Goal: Navigation & Orientation: Find specific page/section

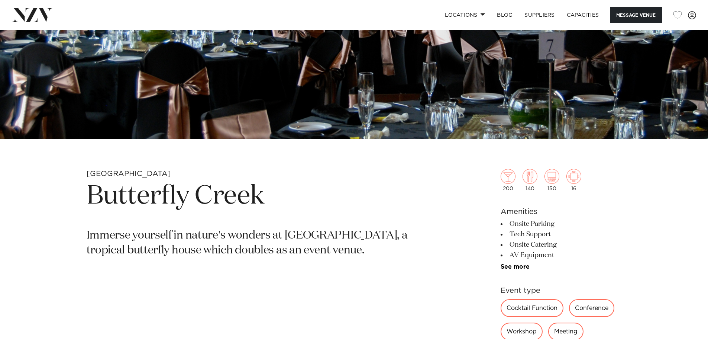
scroll to position [186, 0]
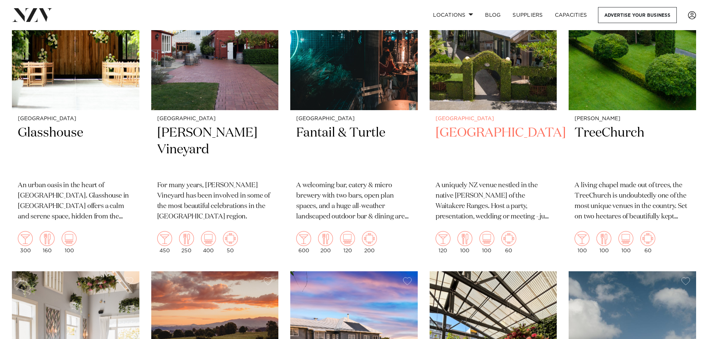
scroll to position [186, 0]
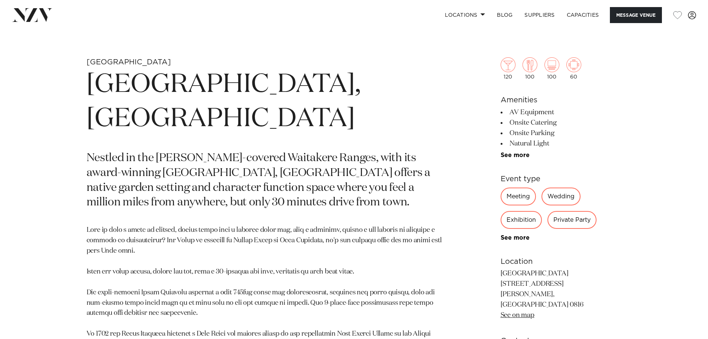
scroll to position [372, 0]
